Goal: Information Seeking & Learning: Learn about a topic

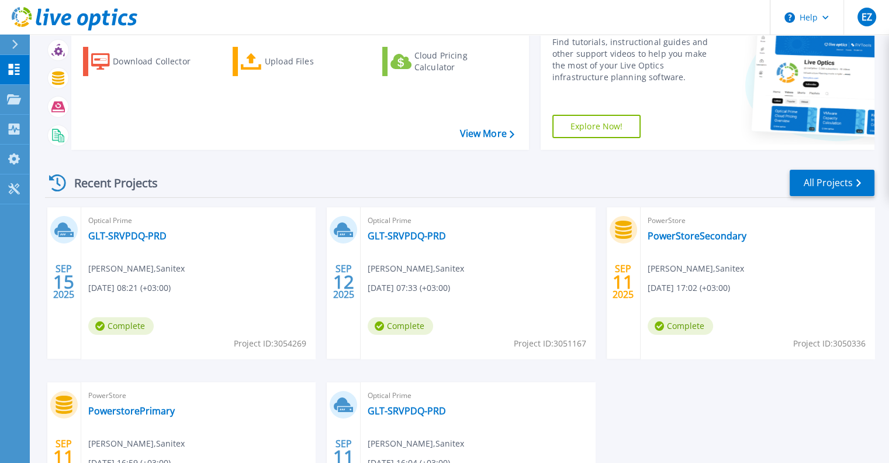
scroll to position [117, 0]
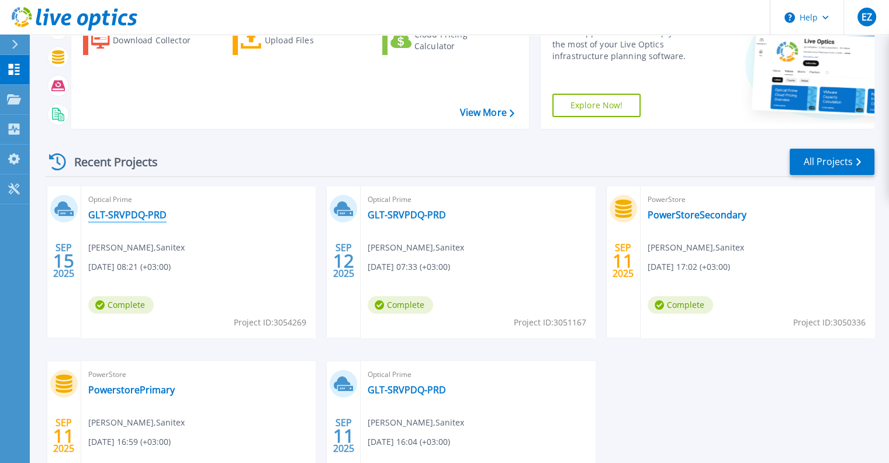
click at [142, 216] on link "GLT-SRVPDQ-PRD" at bounding box center [127, 215] width 78 height 12
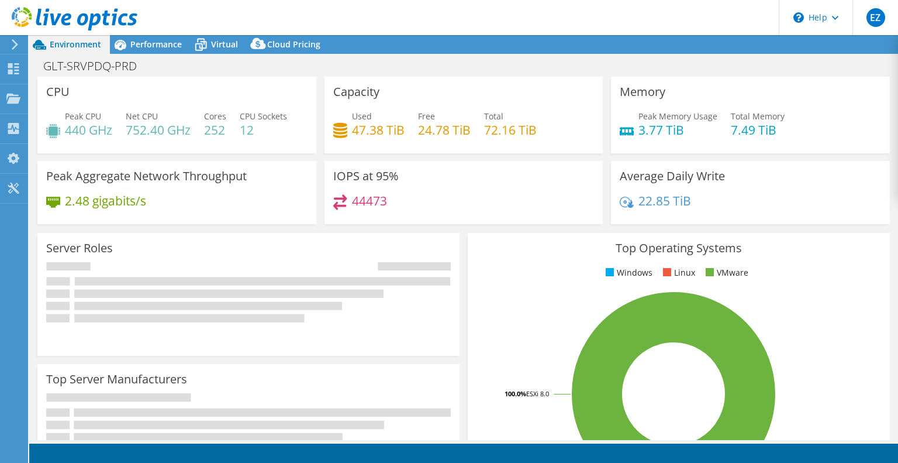
select select "USD"
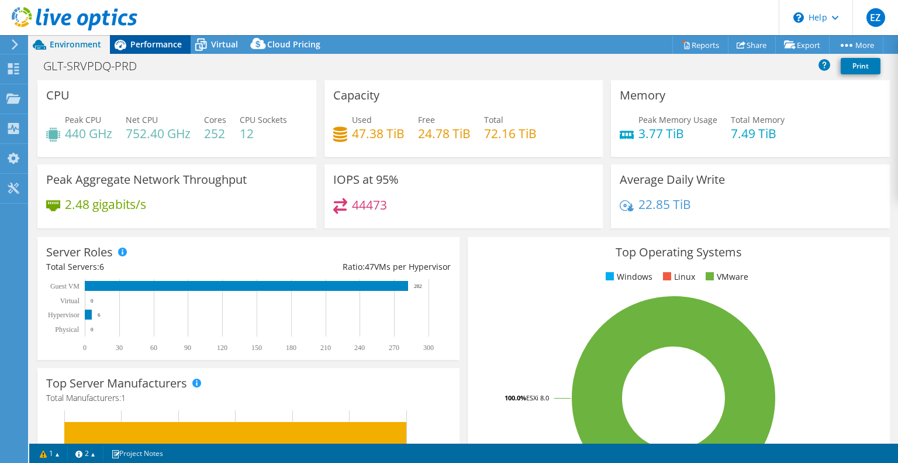
click at [146, 44] on span "Performance" at bounding box center [155, 44] width 51 height 11
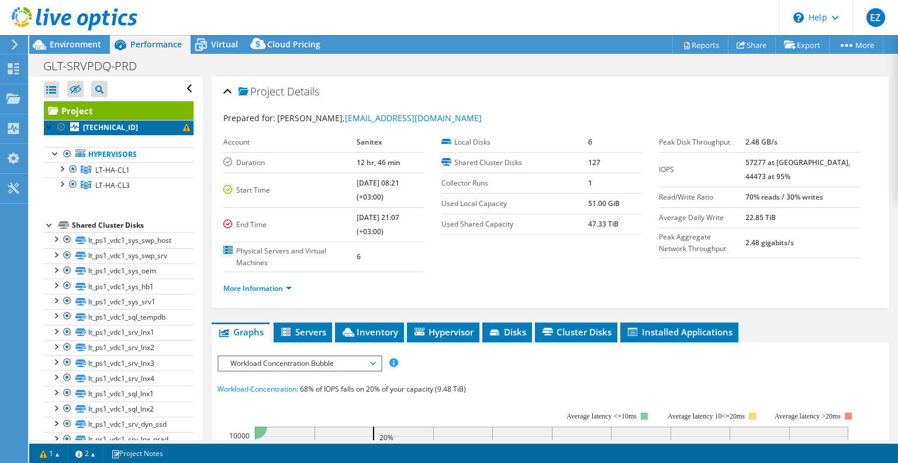
click at [98, 130] on b "192.168.7.113" at bounding box center [110, 127] width 55 height 10
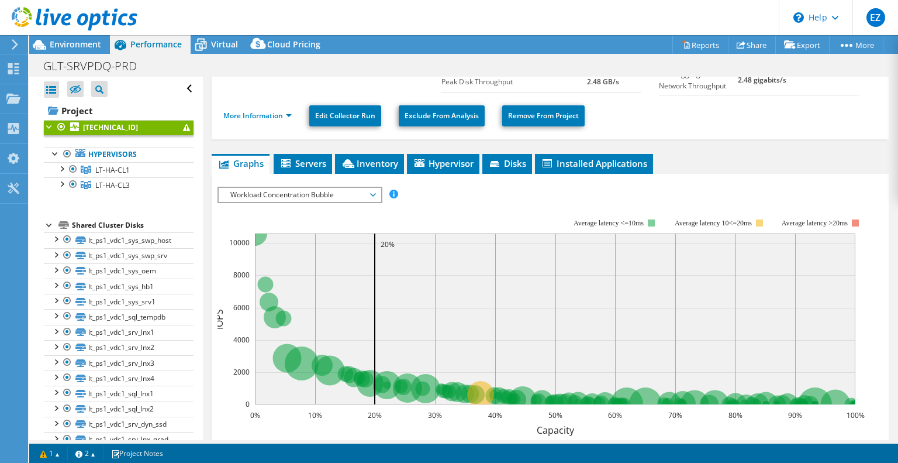
scroll to position [121, 0]
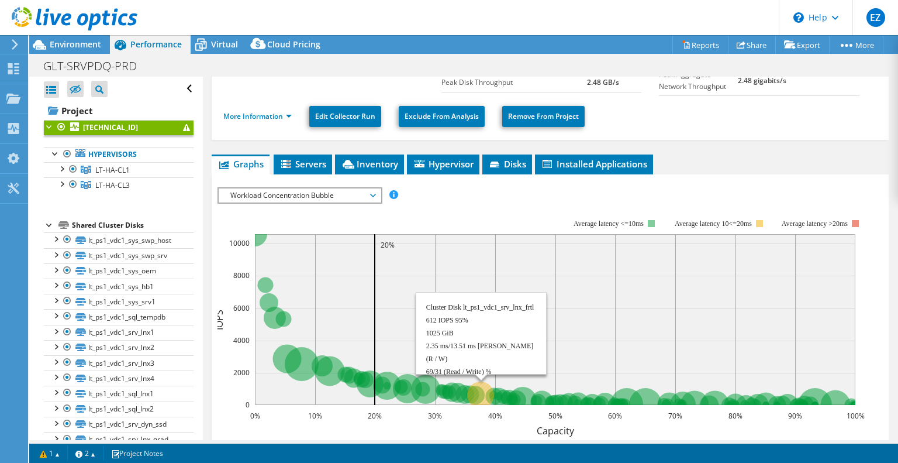
click at [479, 388] on circle at bounding box center [480, 394] width 27 height 27
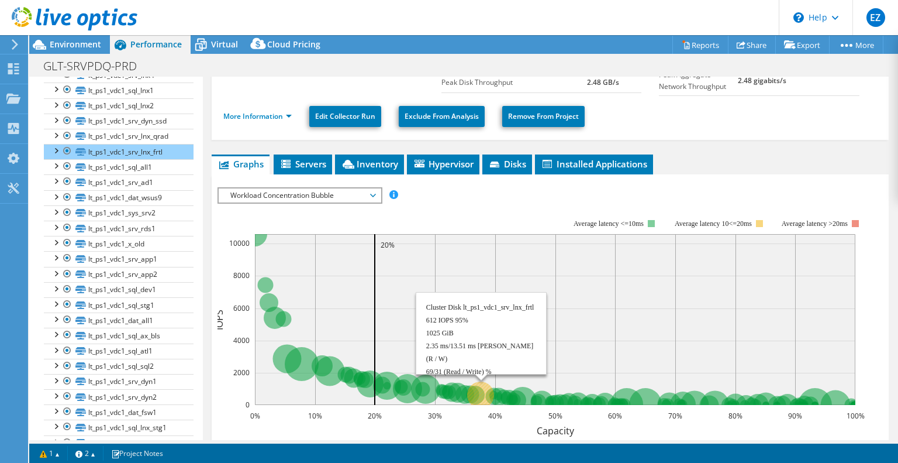
scroll to position [310, 0]
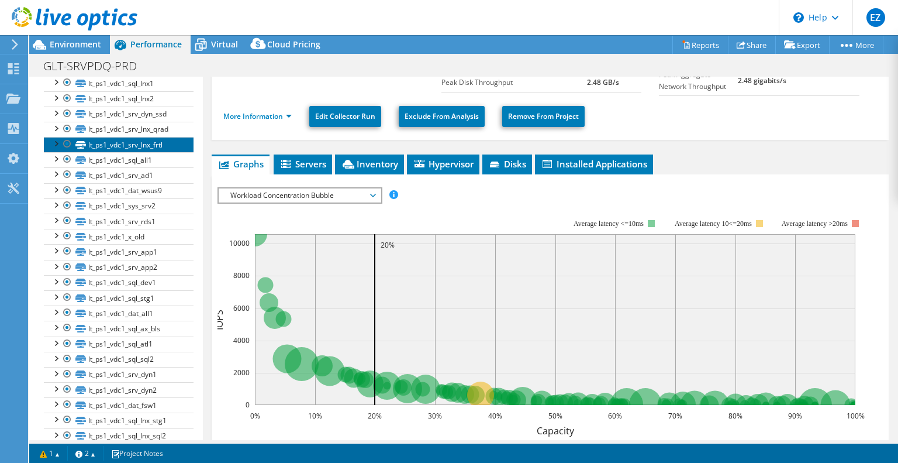
click at [138, 145] on link "lt_ps1_vdc1_srv_lnx_frtl" at bounding box center [119, 144] width 150 height 15
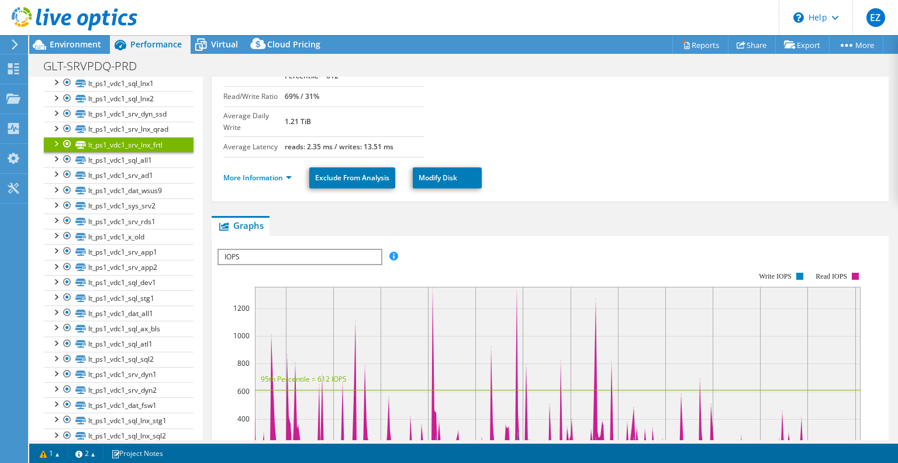
click at [305, 250] on span "IOPS" at bounding box center [300, 257] width 162 height 14
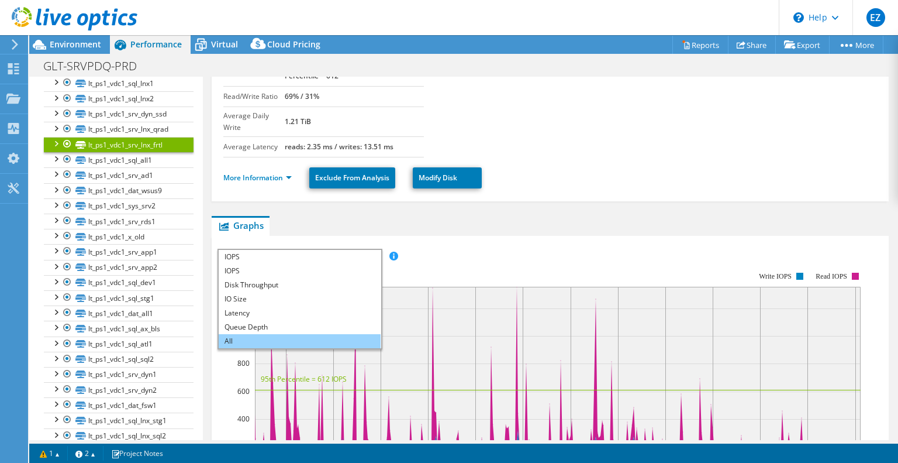
click at [252, 334] on li "All" at bounding box center [300, 341] width 162 height 14
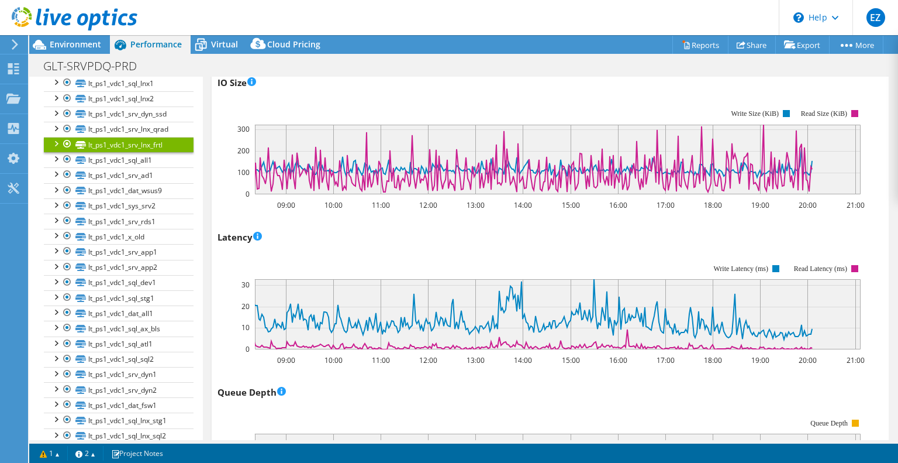
scroll to position [560, 0]
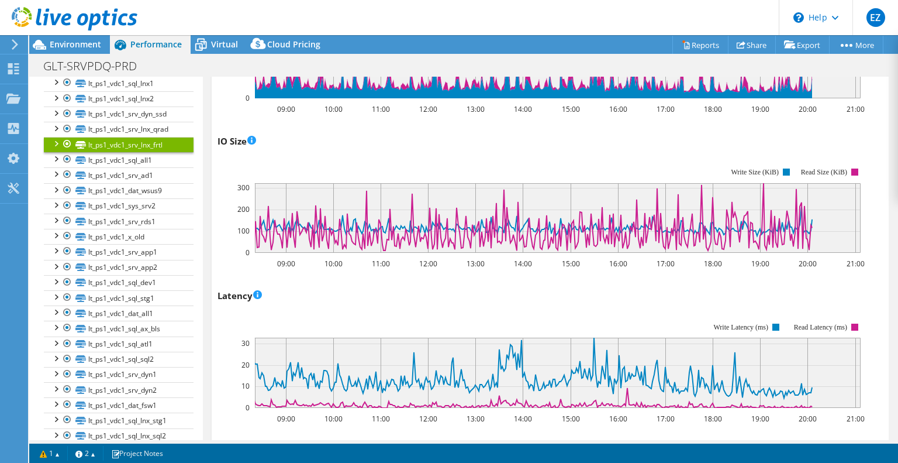
click at [53, 141] on div at bounding box center [56, 143] width 12 height 12
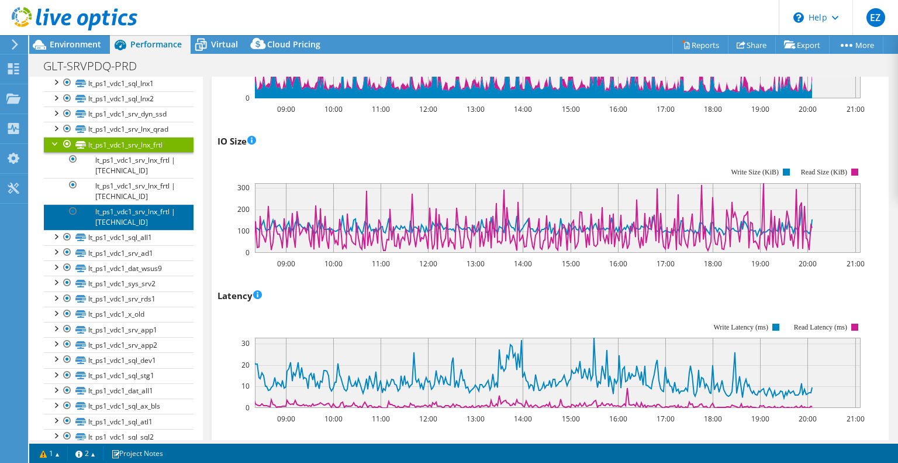
click at [122, 213] on link "lt_ps1_vdc1_srv_lnx_frtl | 192.168.7.111" at bounding box center [119, 217] width 150 height 26
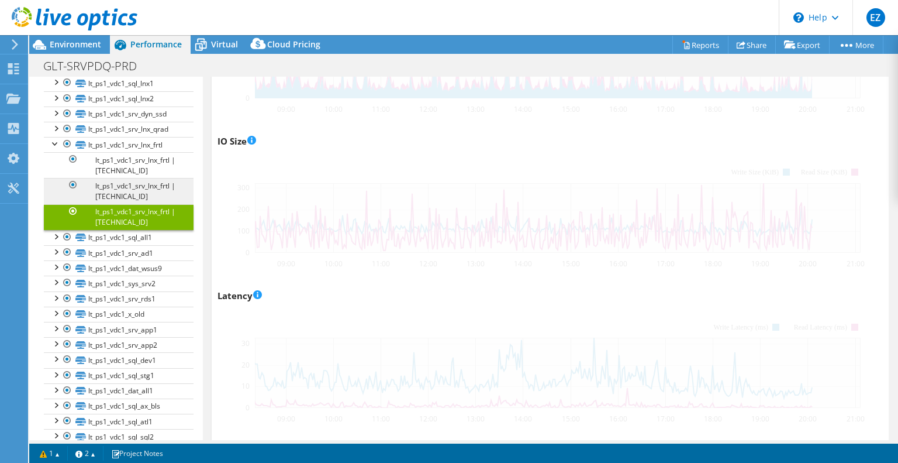
scroll to position [519, 0]
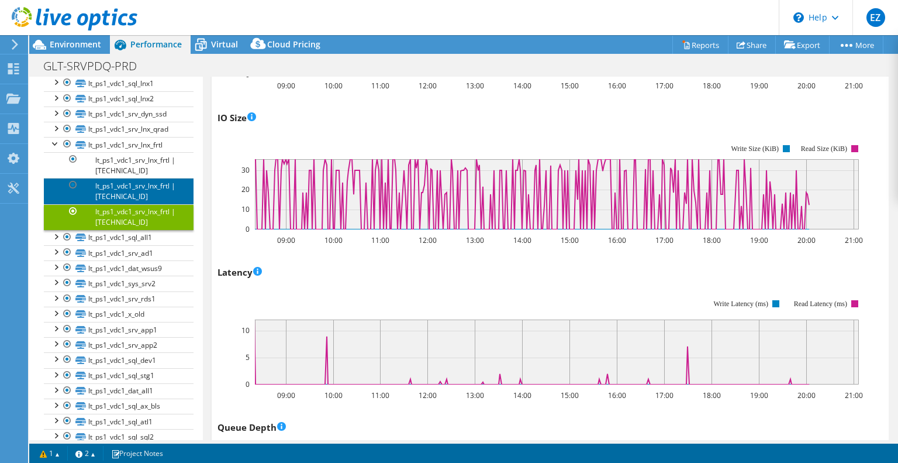
click at [125, 185] on link "lt_ps1_vdc1_srv_lnx_frtl | 192.168.7.112" at bounding box center [119, 191] width 150 height 26
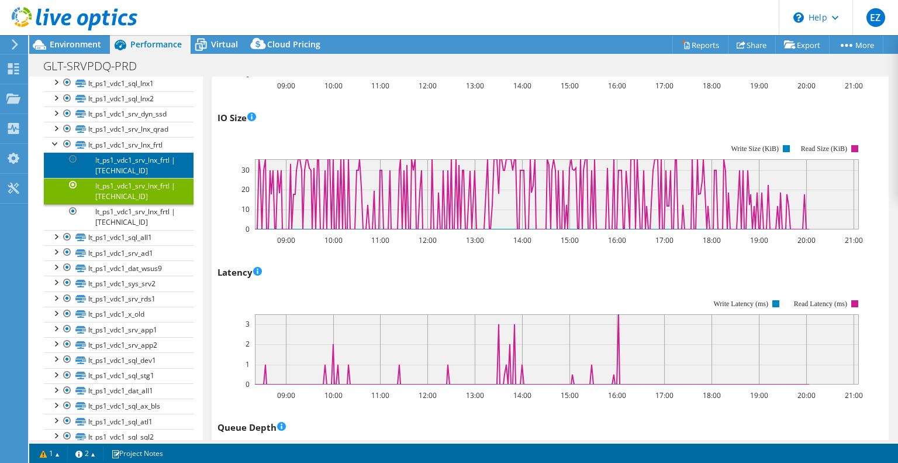
click at [117, 161] on link "lt_ps1_vdc1_srv_lnx_frtl | 192.168.7.113" at bounding box center [119, 165] width 150 height 26
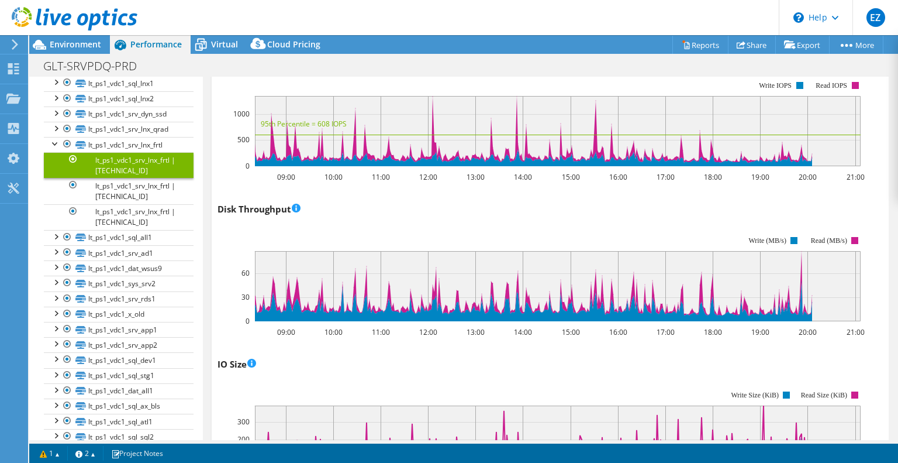
scroll to position [168, 0]
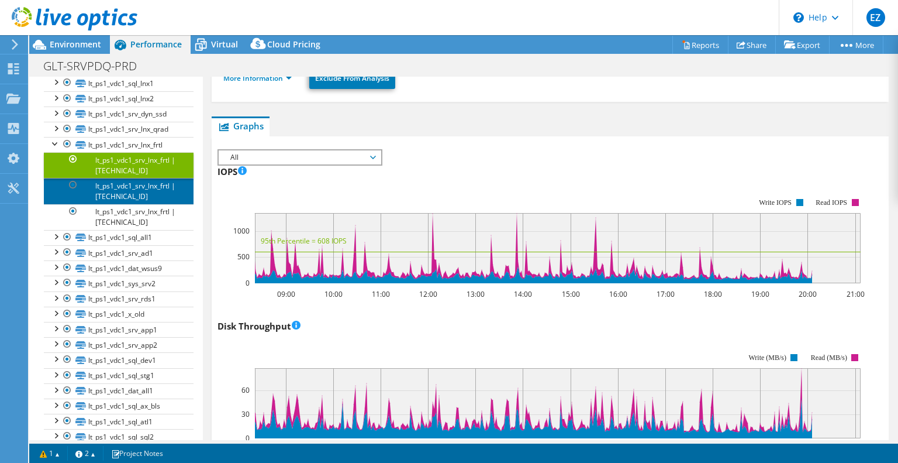
click at [118, 187] on link "lt_ps1_vdc1_srv_lnx_frtl | 192.168.7.112" at bounding box center [119, 191] width 150 height 26
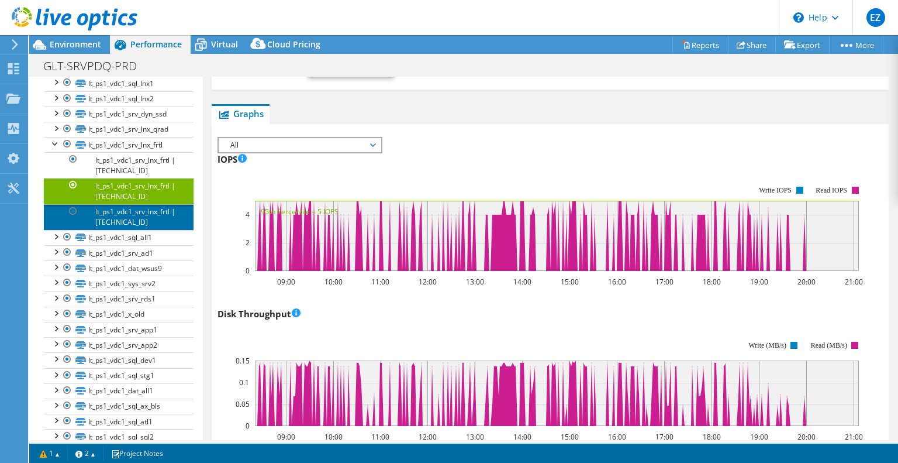
click at [122, 218] on link "lt_ps1_vdc1_srv_lnx_frtl | 192.168.7.111" at bounding box center [119, 217] width 150 height 26
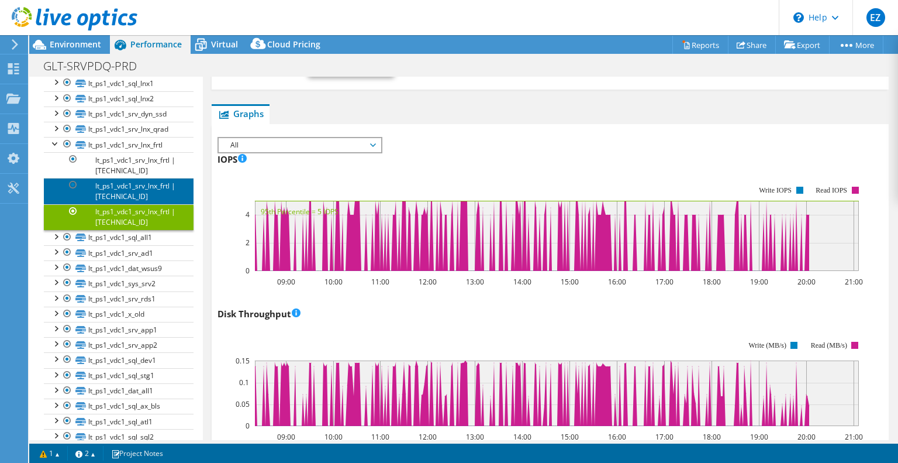
click at [138, 184] on link "lt_ps1_vdc1_srv_lnx_frtl | 192.168.7.112" at bounding box center [119, 191] width 150 height 26
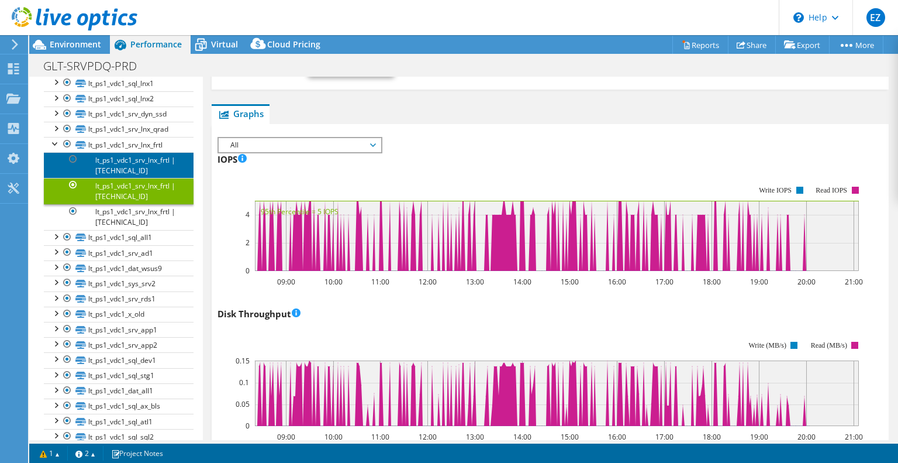
click at [124, 162] on link "lt_ps1_vdc1_srv_lnx_frtl | 192.168.7.113" at bounding box center [119, 165] width 150 height 26
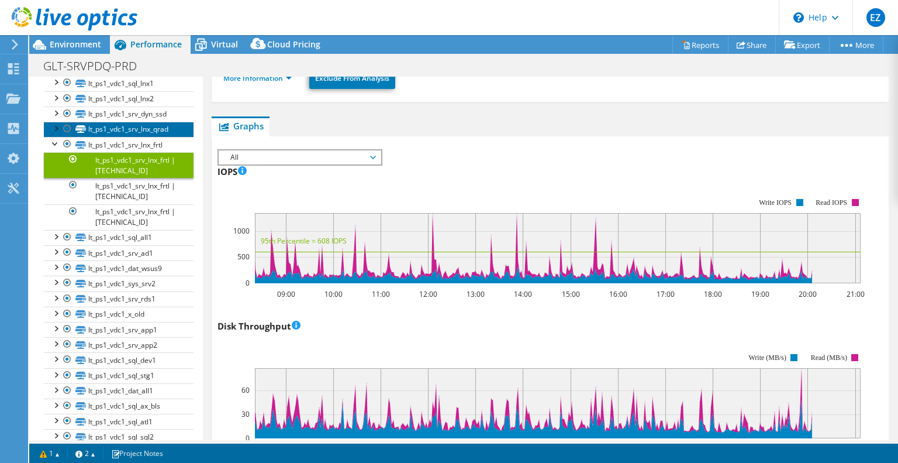
click at [163, 126] on link "lt_ps1_vdc1_srv_lnx_qrad" at bounding box center [119, 129] width 150 height 15
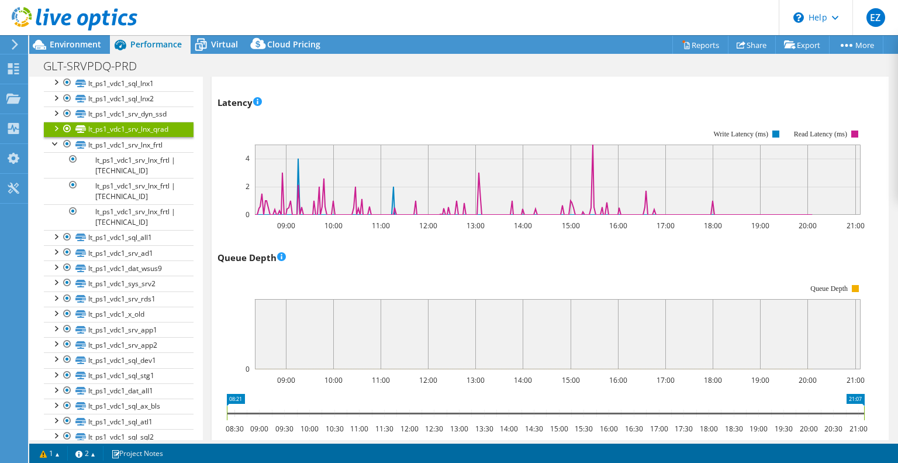
scroll to position [578, 0]
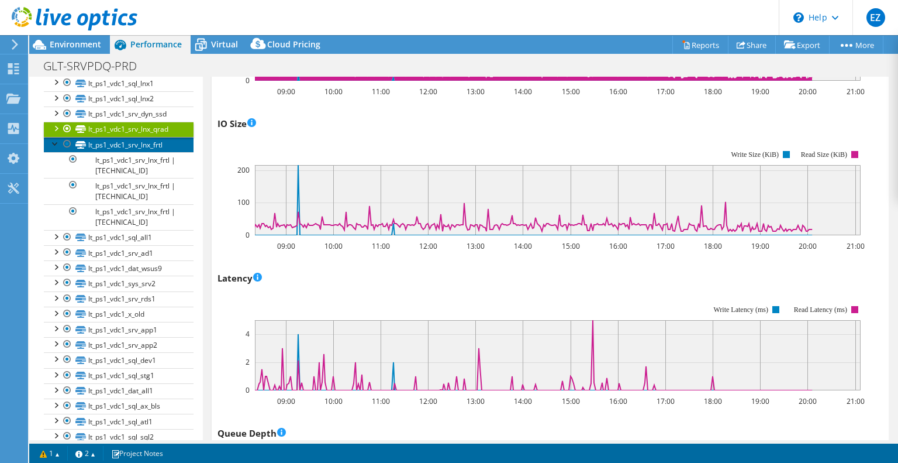
click at [113, 140] on link "lt_ps1_vdc1_srv_lnx_frtl" at bounding box center [119, 144] width 150 height 15
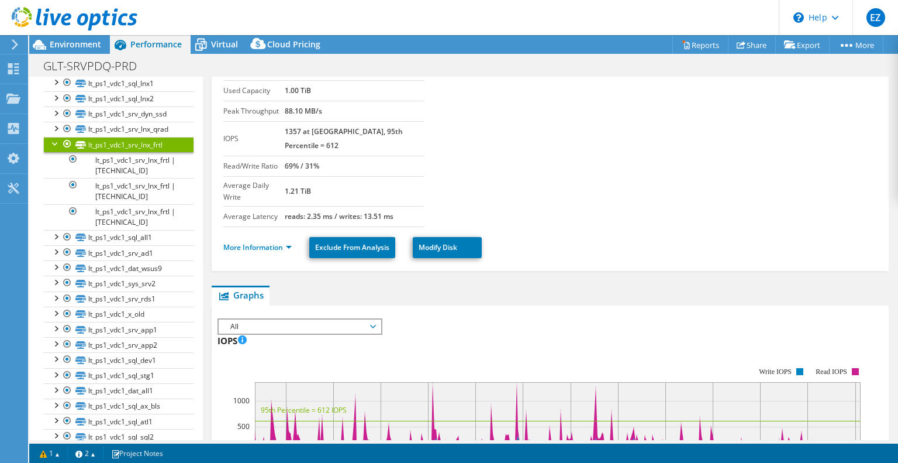
scroll to position [0, 0]
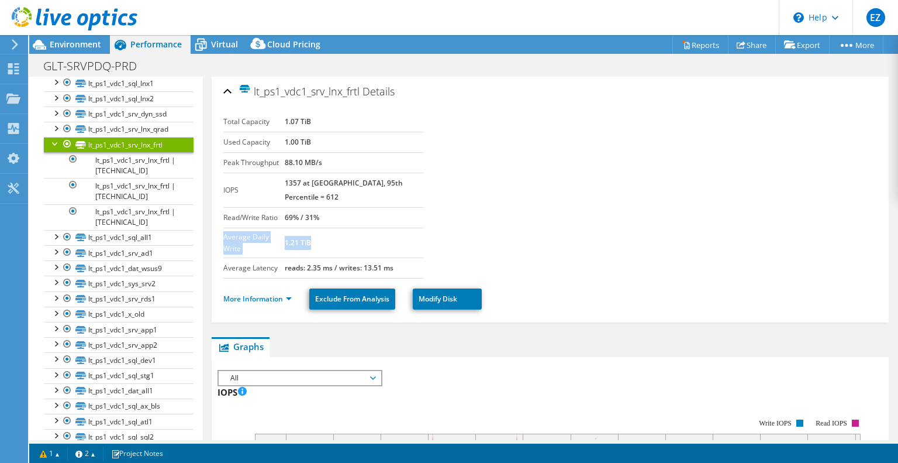
drag, startPoint x: 327, startPoint y: 224, endPoint x: 239, endPoint y: 226, distance: 88.9
click at [223, 227] on tr "Average Daily Write 1.21 TiB" at bounding box center [323, 242] width 201 height 30
click at [492, 215] on section "Total Capacity 1.07 TiB Used Capacity 1.00 TiB Peak Throughput 88.10 MB/s IOPS …" at bounding box center [550, 195] width 654 height 167
drag, startPoint x: 33, startPoint y: 315, endPoint x: 40, endPoint y: 319, distance: 7.6
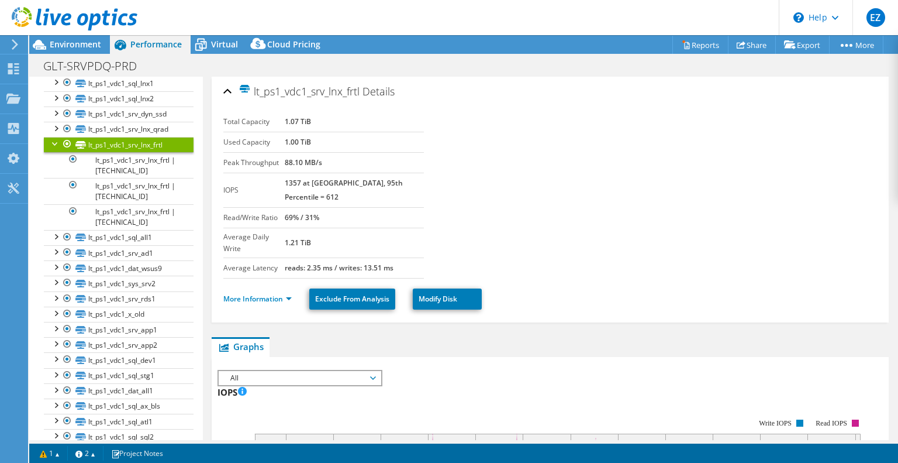
click at [557, 370] on div "IOPS Disk Throughput IO Size Latency Queue Depth CPU Percentage Memory Page Fau…" at bounding box center [550, 376] width 665 height 13
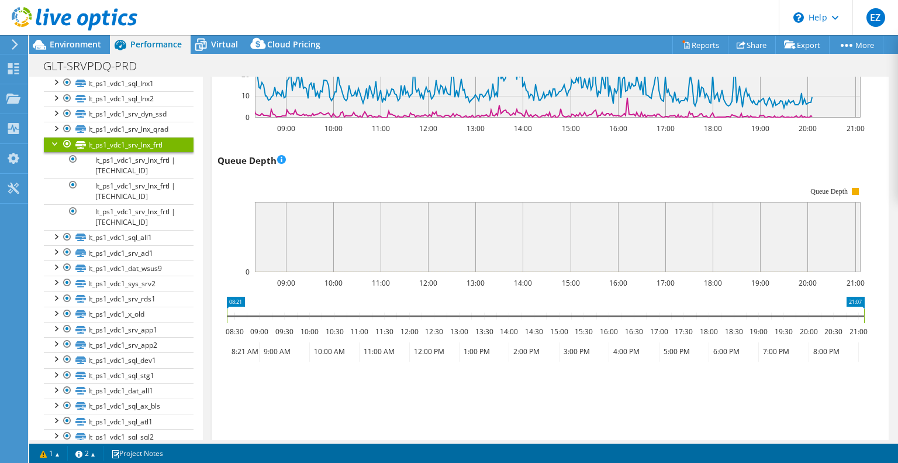
scroll to position [910, 0]
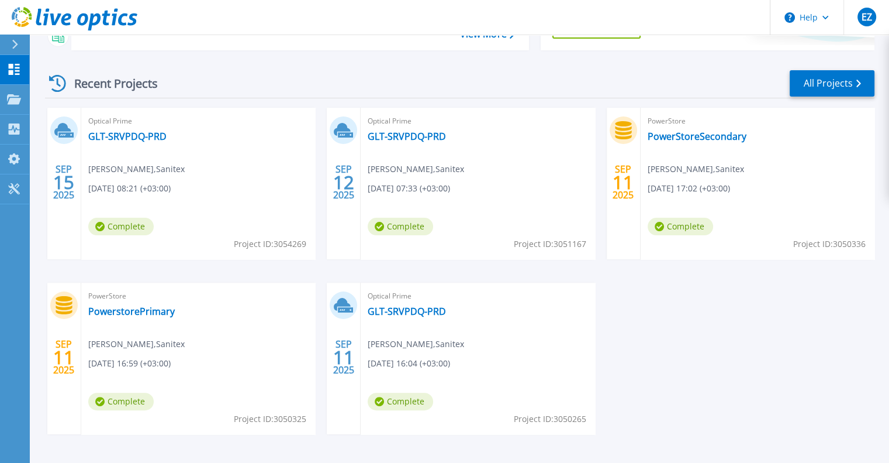
scroll to position [175, 0]
